Goal: Transaction & Acquisition: Purchase product/service

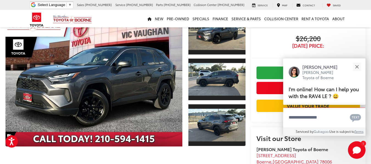
scroll to position [48, 0]
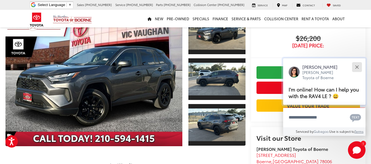
click at [358, 68] on button "Close" at bounding box center [357, 67] width 12 height 12
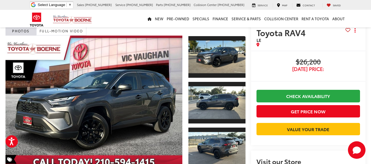
scroll to position [22, 0]
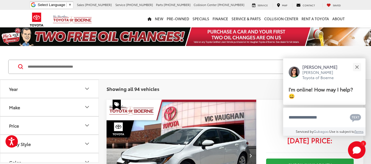
click at [88, 110] on icon "Make" at bounding box center [87, 107] width 7 height 7
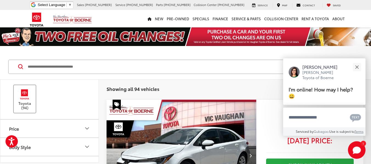
click at [29, 101] on label "Toyota (94)" at bounding box center [25, 99] width 22 height 22
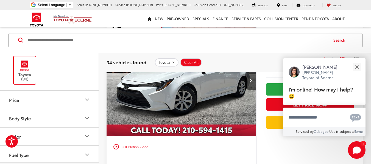
scroll to position [77, 0]
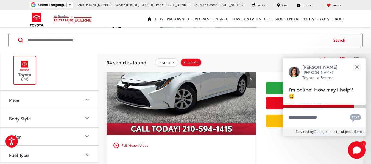
click at [83, 103] on button "Price" at bounding box center [49, 100] width 99 height 18
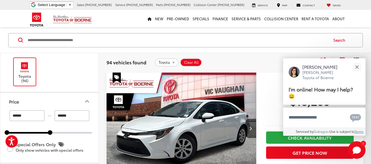
scroll to position [27, 0]
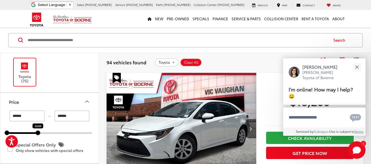
type input "******"
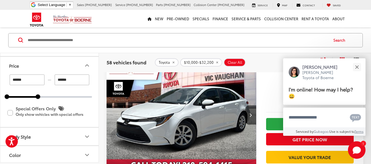
scroll to position [55, 0]
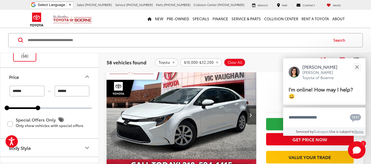
click at [86, 147] on icon "Body Style" at bounding box center [87, 148] width 7 height 7
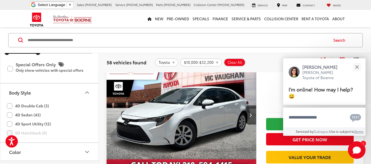
scroll to position [117, 0]
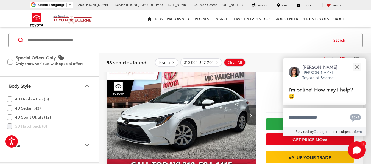
click at [10, 116] on label "4D Sport Utility (12)" at bounding box center [29, 117] width 44 height 9
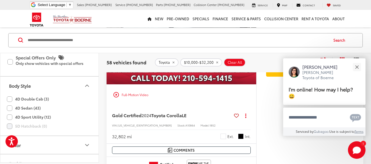
scroll to position [0, 0]
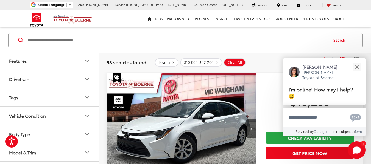
scroll to position [275, 0]
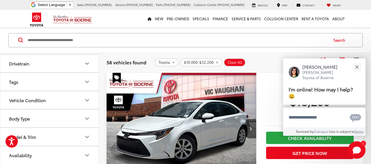
click at [87, 63] on icon "Drivetrain" at bounding box center [87, 63] width 7 height 7
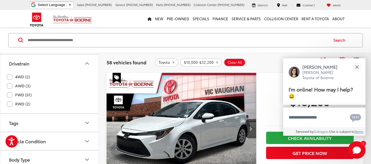
click at [10, 86] on label "AWD (3)" at bounding box center [19, 86] width 24 height 9
click at [10, 76] on label "4WD (2)" at bounding box center [18, 76] width 23 height 9
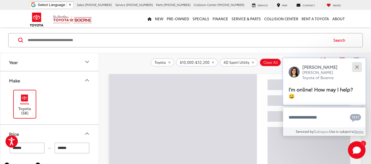
click at [355, 66] on div "Close" at bounding box center [357, 67] width 4 height 4
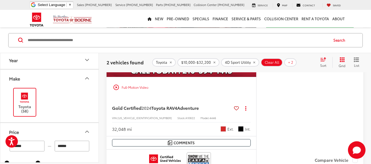
scroll to position [137, 0]
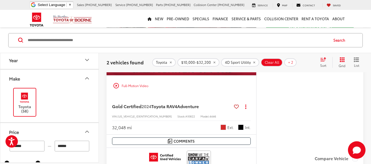
click at [159, 75] on img "2024 Toyota RAV4 Adventure 0" at bounding box center [181, 19] width 150 height 113
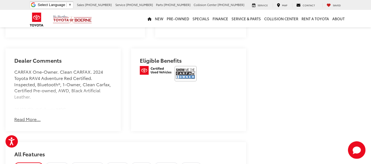
scroll to position [335, 0]
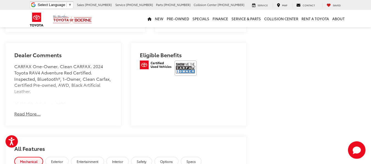
click at [27, 117] on button "Read More..." at bounding box center [27, 114] width 26 height 6
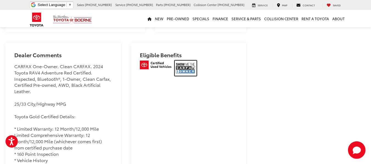
click at [175, 72] on img at bounding box center [186, 68] width 22 height 15
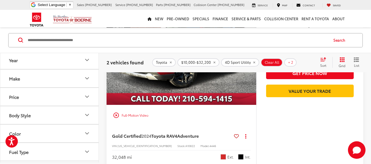
scroll to position [144, 0]
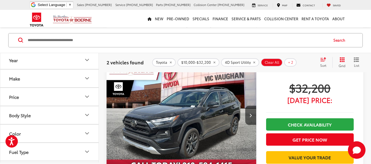
scroll to position [283, 0]
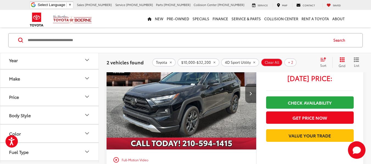
click at [247, 94] on button "Next image" at bounding box center [250, 93] width 11 height 19
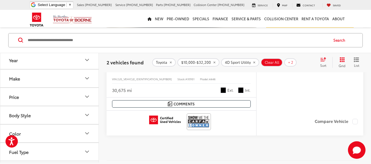
scroll to position [400, 0]
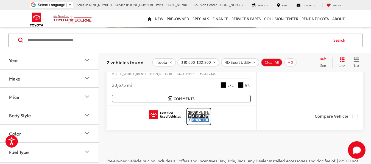
click at [206, 111] on img at bounding box center [199, 117] width 22 height 15
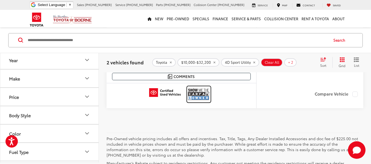
scroll to position [433, 0]
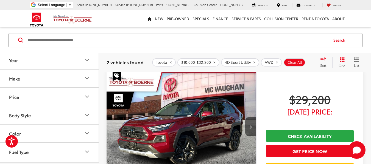
click at [341, 58] on icon "Grid View" at bounding box center [342, 59] width 5 height 5
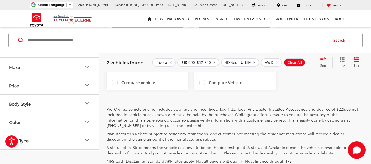
scroll to position [288, 0]
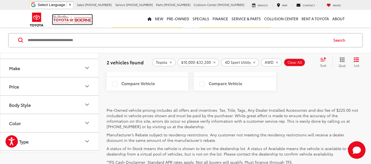
click at [57, 17] on img at bounding box center [72, 20] width 39 height 10
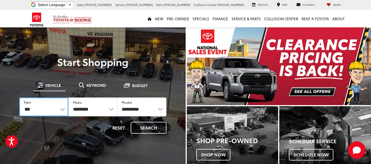
click at [61, 109] on select "*** *** **** *********" at bounding box center [43, 107] width 49 height 19
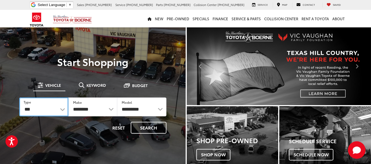
select select "******"
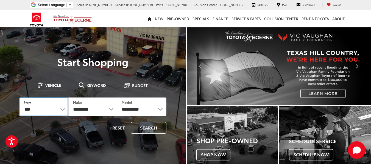
click at [19, 98] on select "*** *** **** *********" at bounding box center [43, 107] width 49 height 19
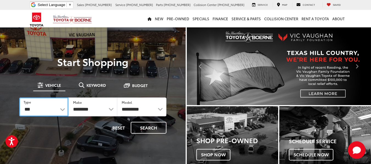
select select "******"
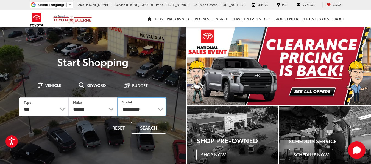
click at [161, 109] on select "**********" at bounding box center [141, 107] width 49 height 19
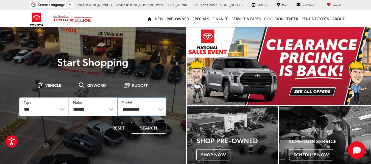
drag, startPoint x: 161, startPoint y: 109, endPoint x: 152, endPoint y: 112, distance: 9.0
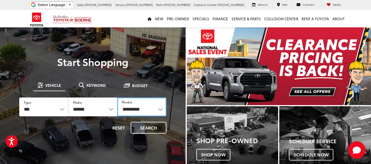
click at [152, 112] on select "**********" at bounding box center [141, 107] width 49 height 19
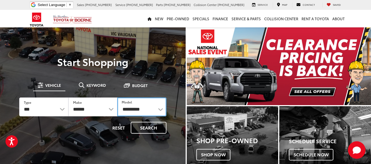
click at [152, 112] on select "**********" at bounding box center [141, 107] width 49 height 19
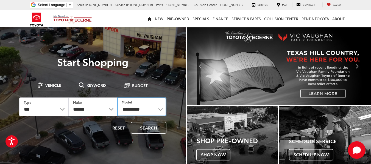
select select "**********"
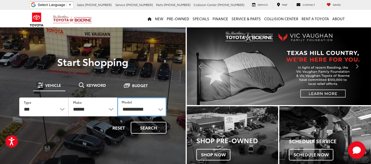
click at [117, 98] on select "**********" at bounding box center [141, 107] width 49 height 19
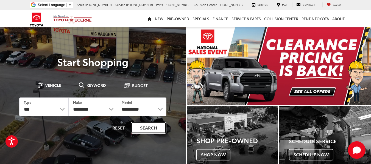
click at [143, 126] on button "Search" at bounding box center [149, 128] width 36 height 12
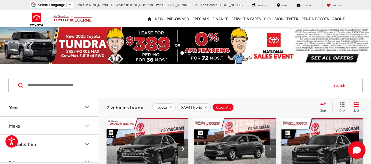
click at [86, 145] on icon "Model & Trim" at bounding box center [86, 145] width 3 height 2
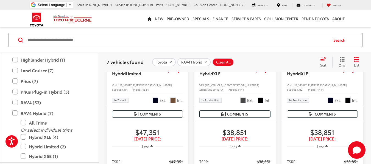
scroll to position [216, 0]
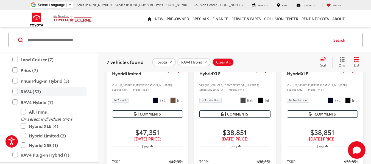
click at [15, 92] on label "RAV4 (53)" at bounding box center [49, 92] width 74 height 10
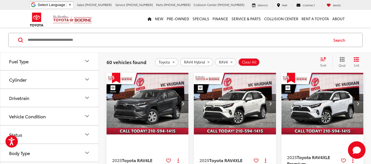
scroll to position [423, 0]
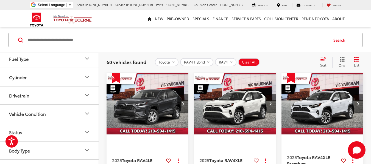
click at [87, 94] on icon "Drivetrain" at bounding box center [87, 95] width 7 height 7
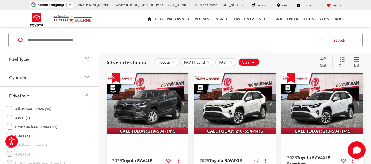
click at [9, 108] on label "All-Wheel Drive (16)" at bounding box center [29, 109] width 44 height 9
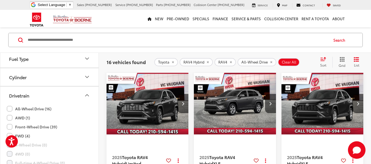
click at [10, 118] on label "AWD (1)" at bounding box center [18, 118] width 23 height 9
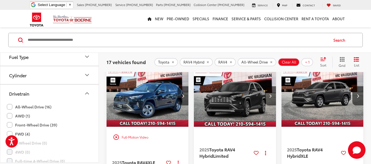
scroll to position [56, 0]
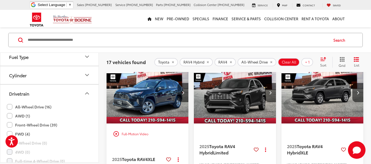
click at [323, 59] on icon "Select sort value" at bounding box center [323, 59] width 6 height 4
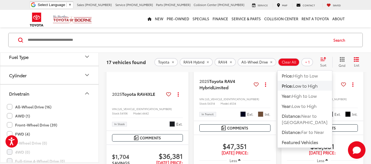
scroll to position [122, 0]
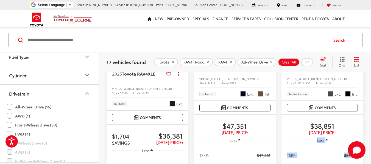
scroll to position [154, 0]
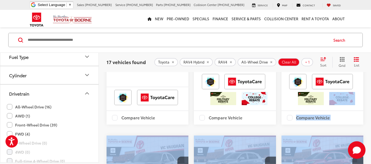
click at [371, 161] on div "play_circle_outline Full-Motion Video 2025 Toyota RAV4 XLE Copy Link Share Prin…" at bounding box center [235, 152] width 272 height 712
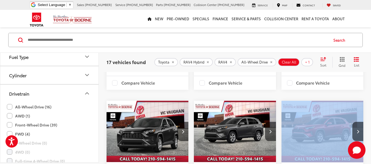
click at [371, 161] on div "play_circle_outline Full-Motion Video 2025 Toyota RAV4 XLE Copy Link Share Prin…" at bounding box center [235, 117] width 272 height 712
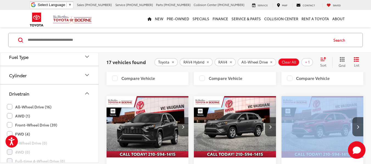
scroll to position [387, 0]
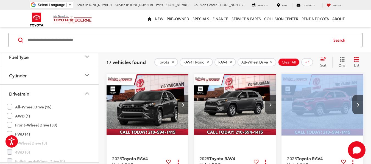
click at [371, 161] on div "play_circle_outline Full-Motion Video 2025 Toyota RAV4 XLE Copy Link Share Prin…" at bounding box center [235, 90] width 272 height 712
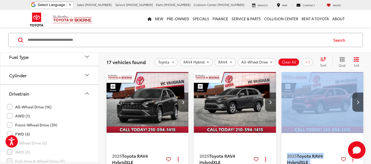
click at [371, 161] on div "play_circle_outline Full-Motion Video 2025 Toyota RAV4 XLE Copy Link Share Prin…" at bounding box center [235, 88] width 272 height 712
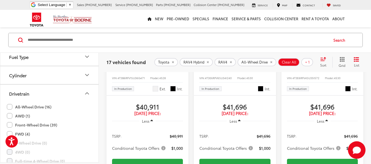
scroll to position [833, 0]
